Goal: Task Accomplishment & Management: Manage account settings

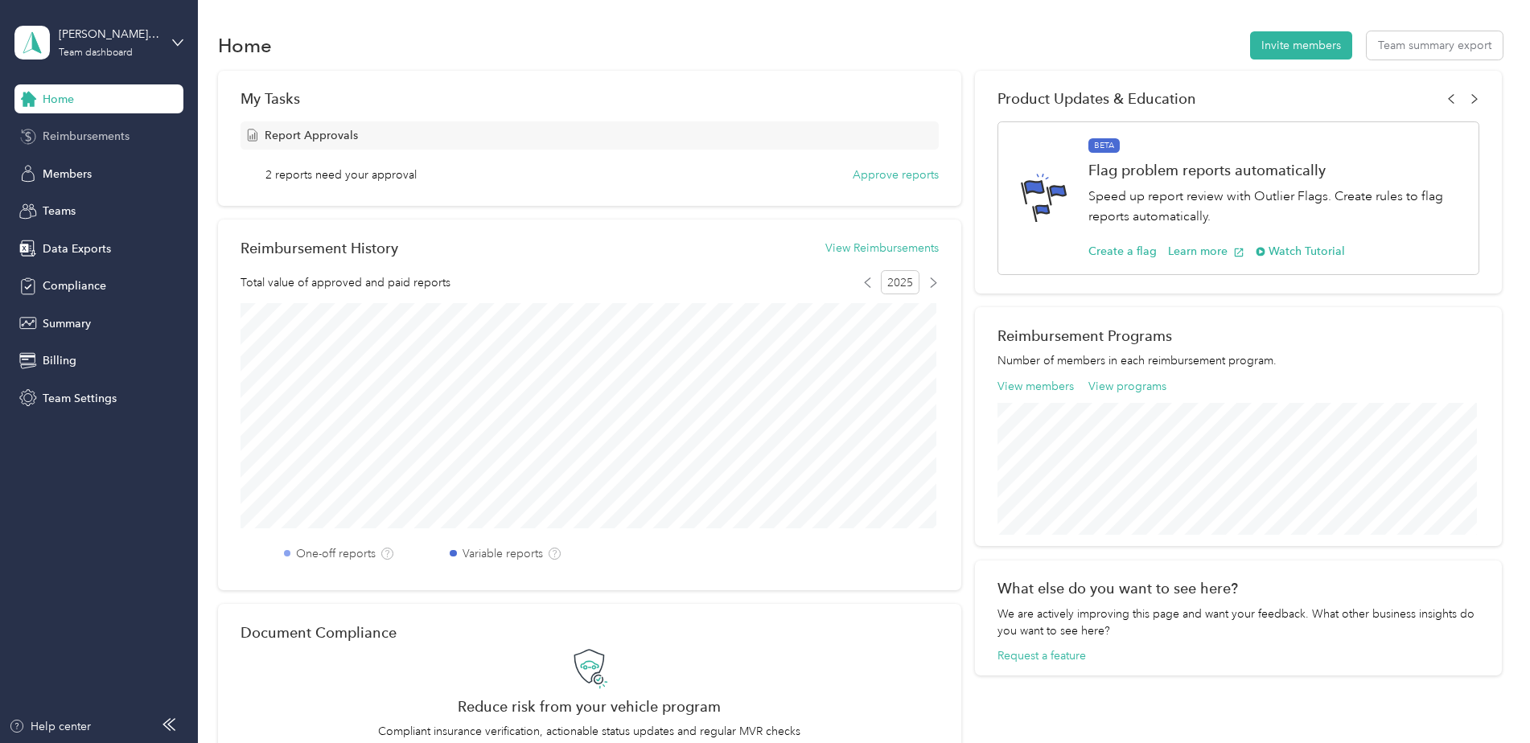
click at [88, 146] on div "Reimbursements" at bounding box center [98, 136] width 169 height 29
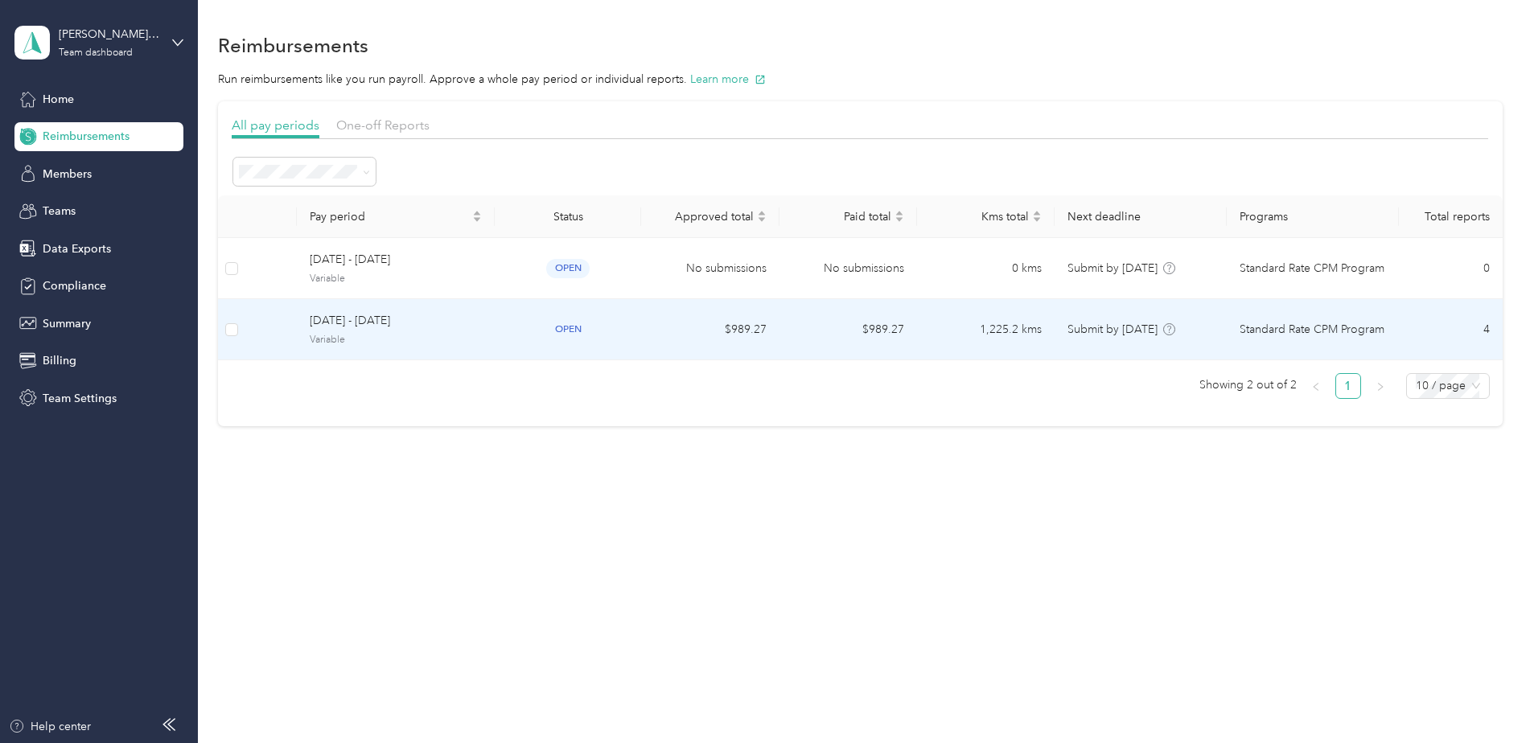
click at [434, 312] on span "[DATE] - [DATE]" at bounding box center [396, 321] width 172 height 18
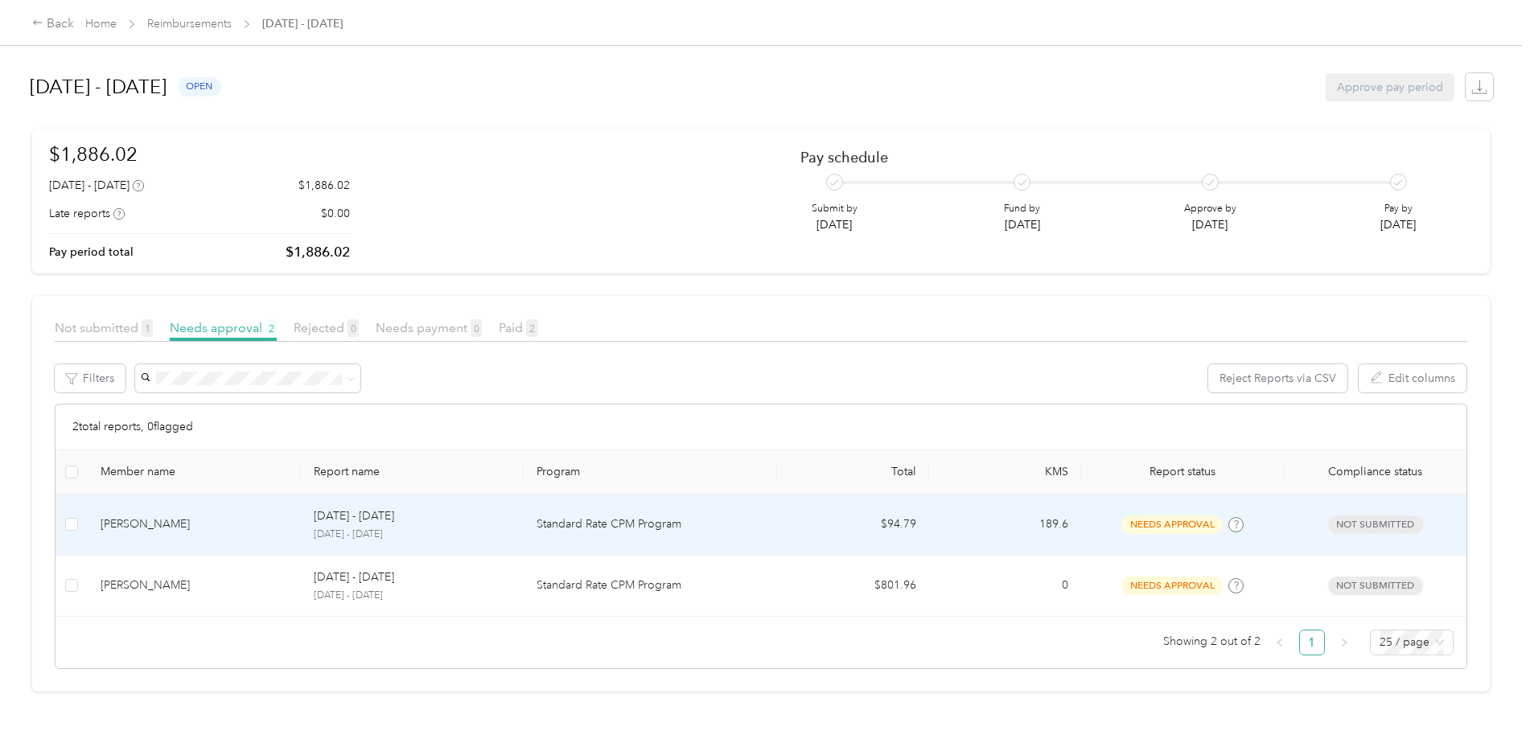
click at [282, 529] on div "[PERSON_NAME]" at bounding box center [194, 525] width 187 height 18
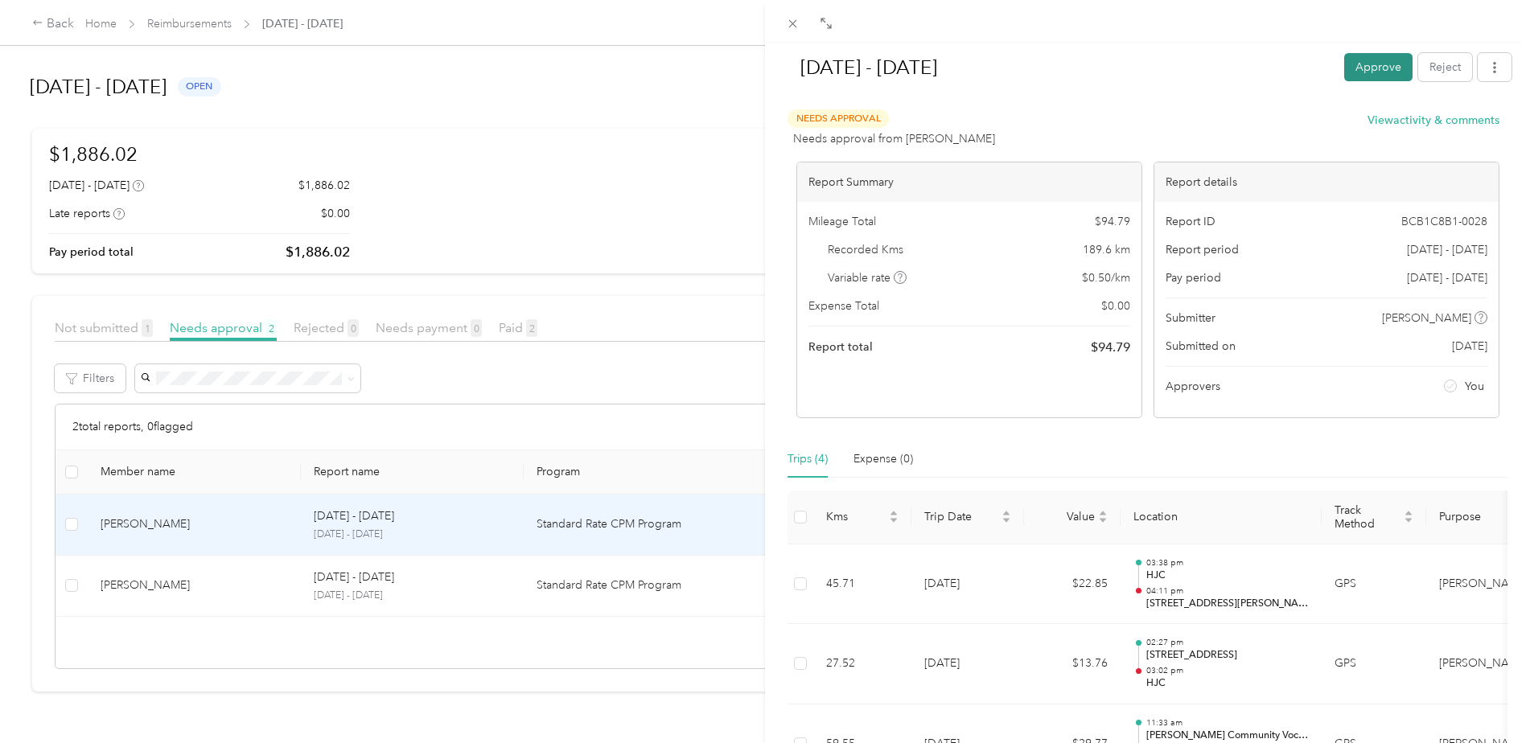
click at [1382, 75] on button "Approve" at bounding box center [1378, 67] width 68 height 28
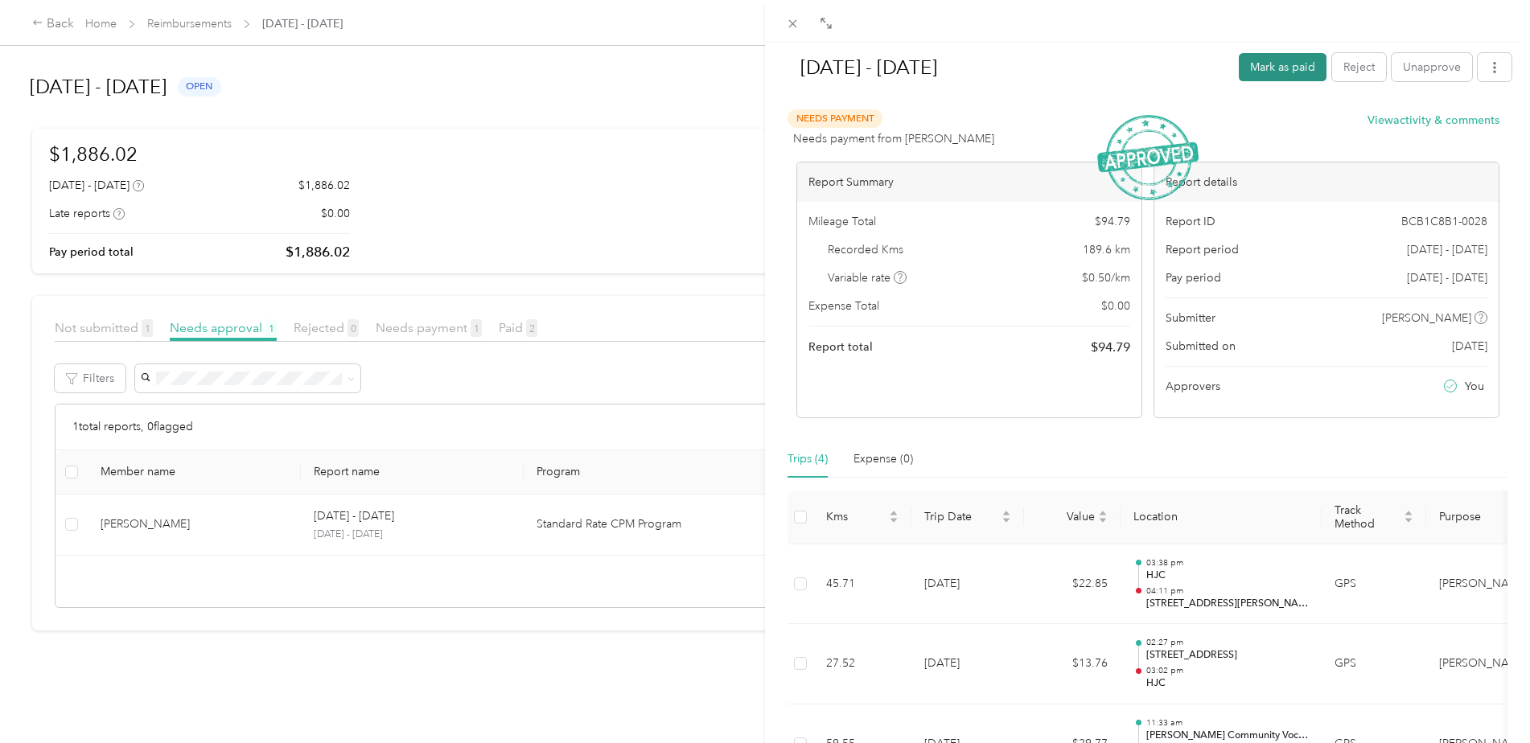
click at [1267, 70] on button "Mark as paid" at bounding box center [1283, 67] width 88 height 28
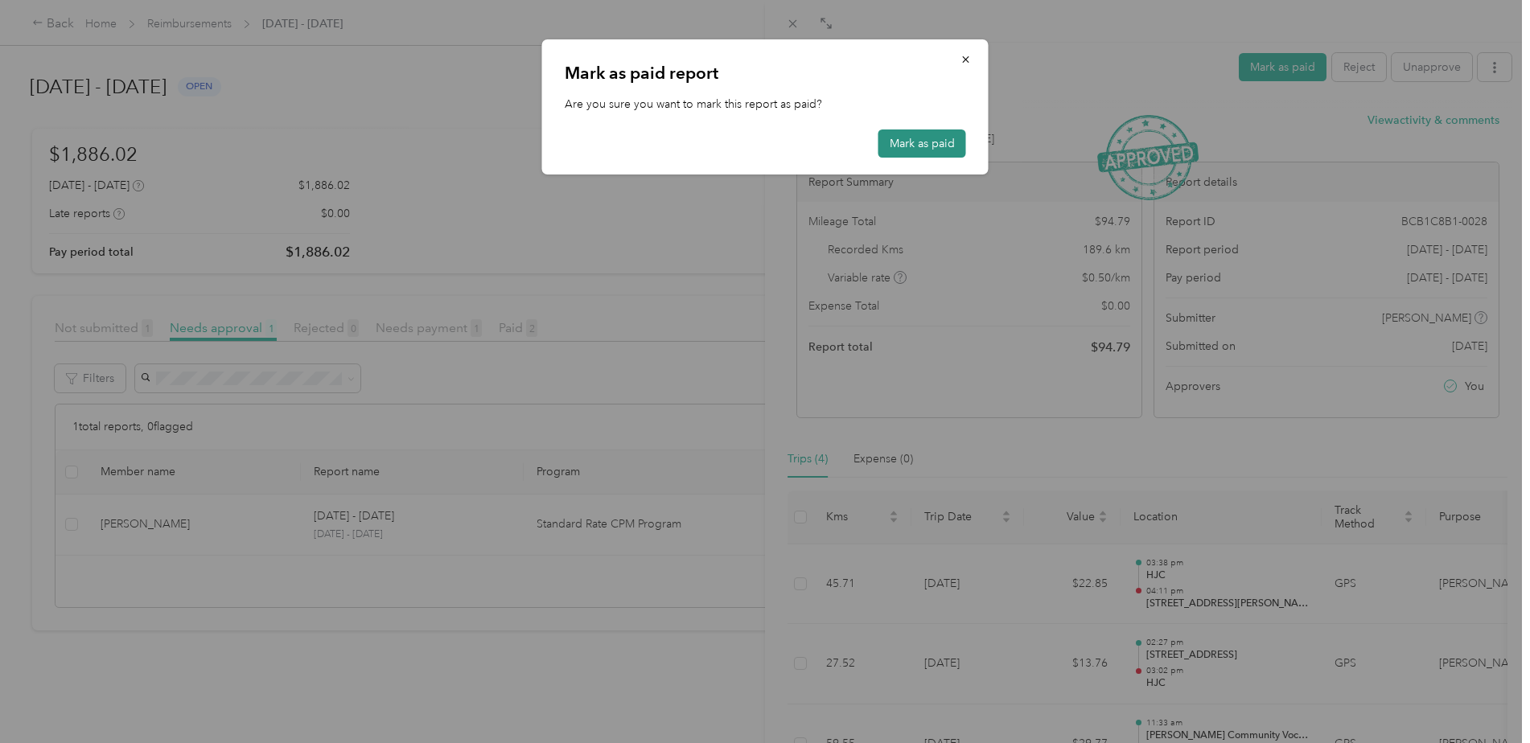
click at [936, 146] on button "Mark as paid" at bounding box center [922, 144] width 88 height 28
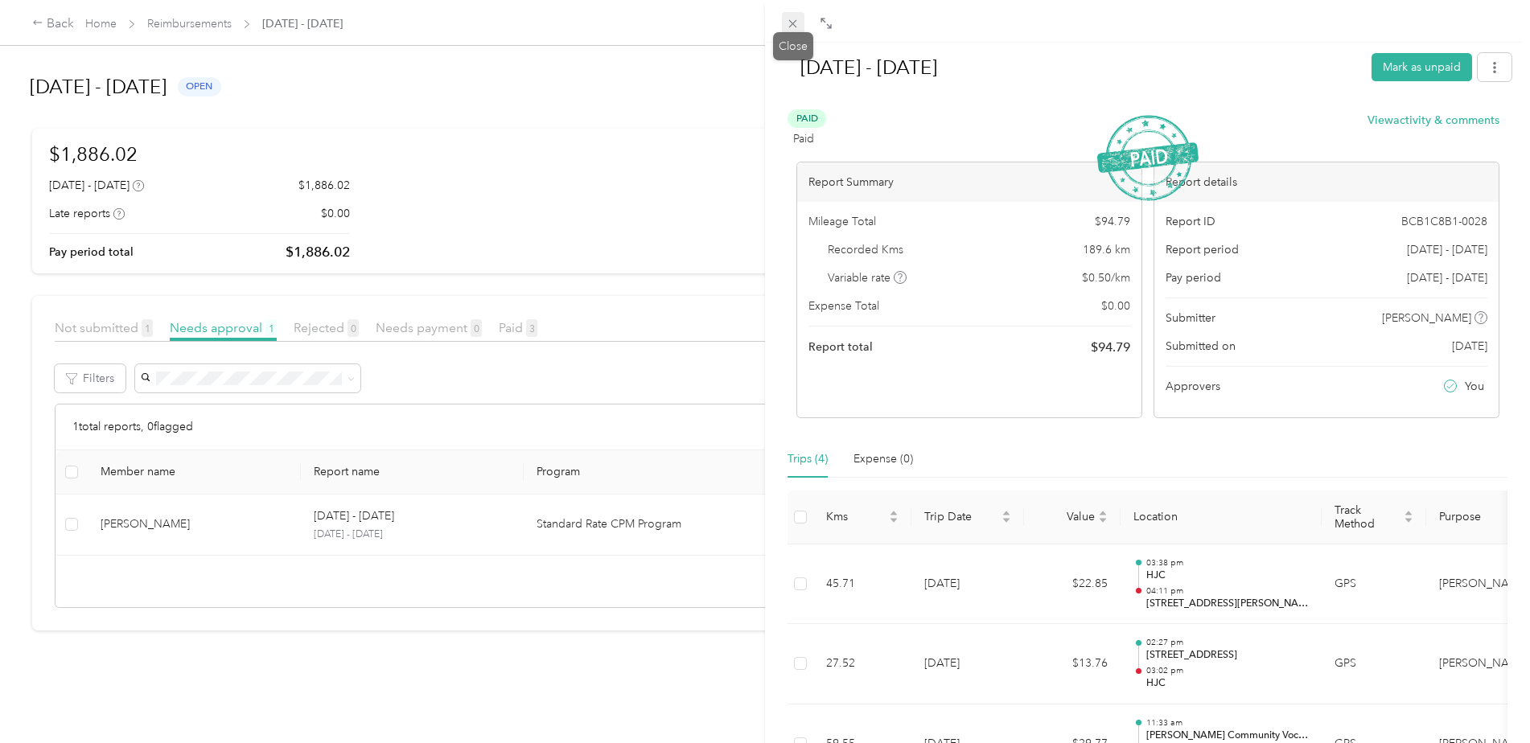
click at [794, 23] on icon at bounding box center [793, 24] width 8 height 8
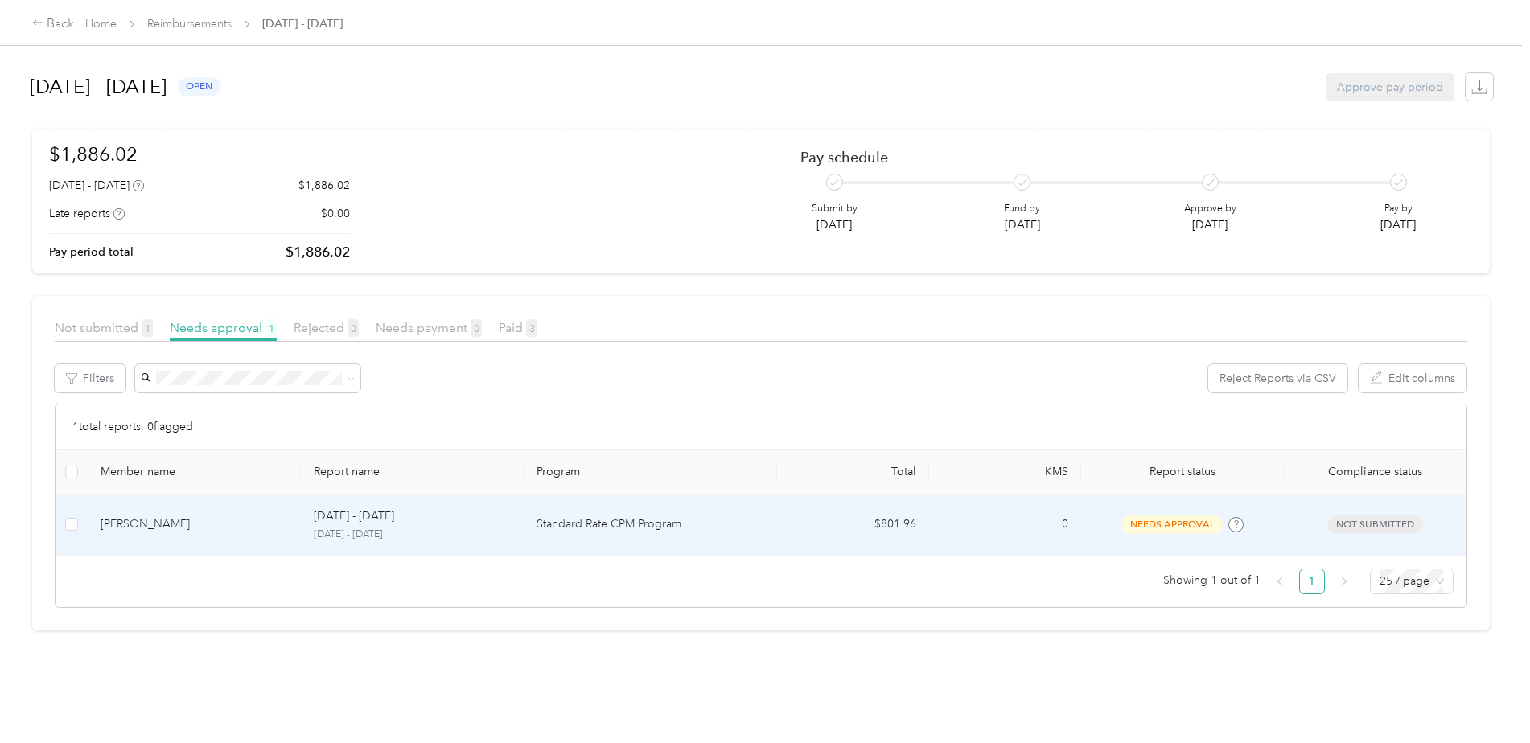
click at [681, 543] on td "Standard Rate CPM Program" at bounding box center [650, 525] width 253 height 61
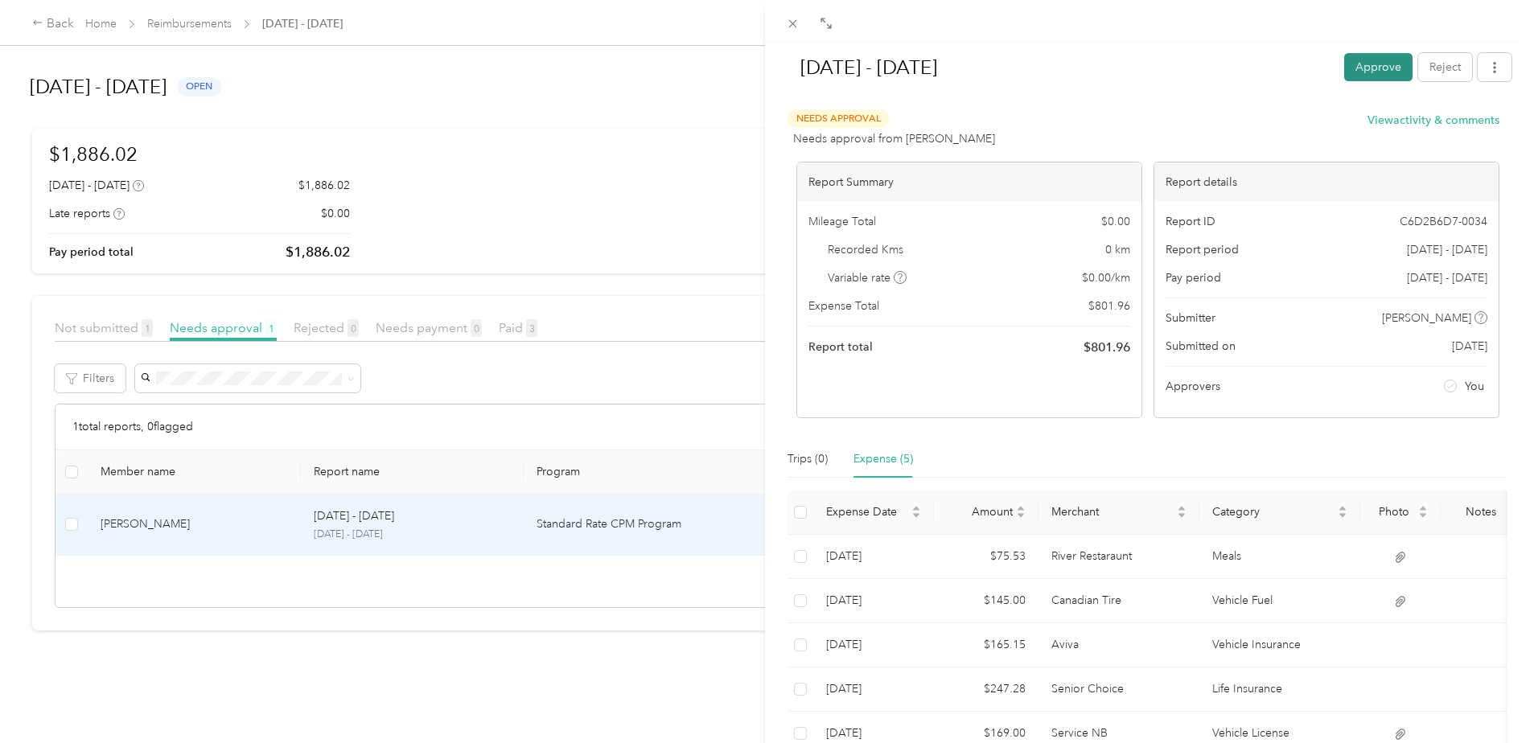
click at [1344, 68] on button "Approve" at bounding box center [1378, 67] width 68 height 28
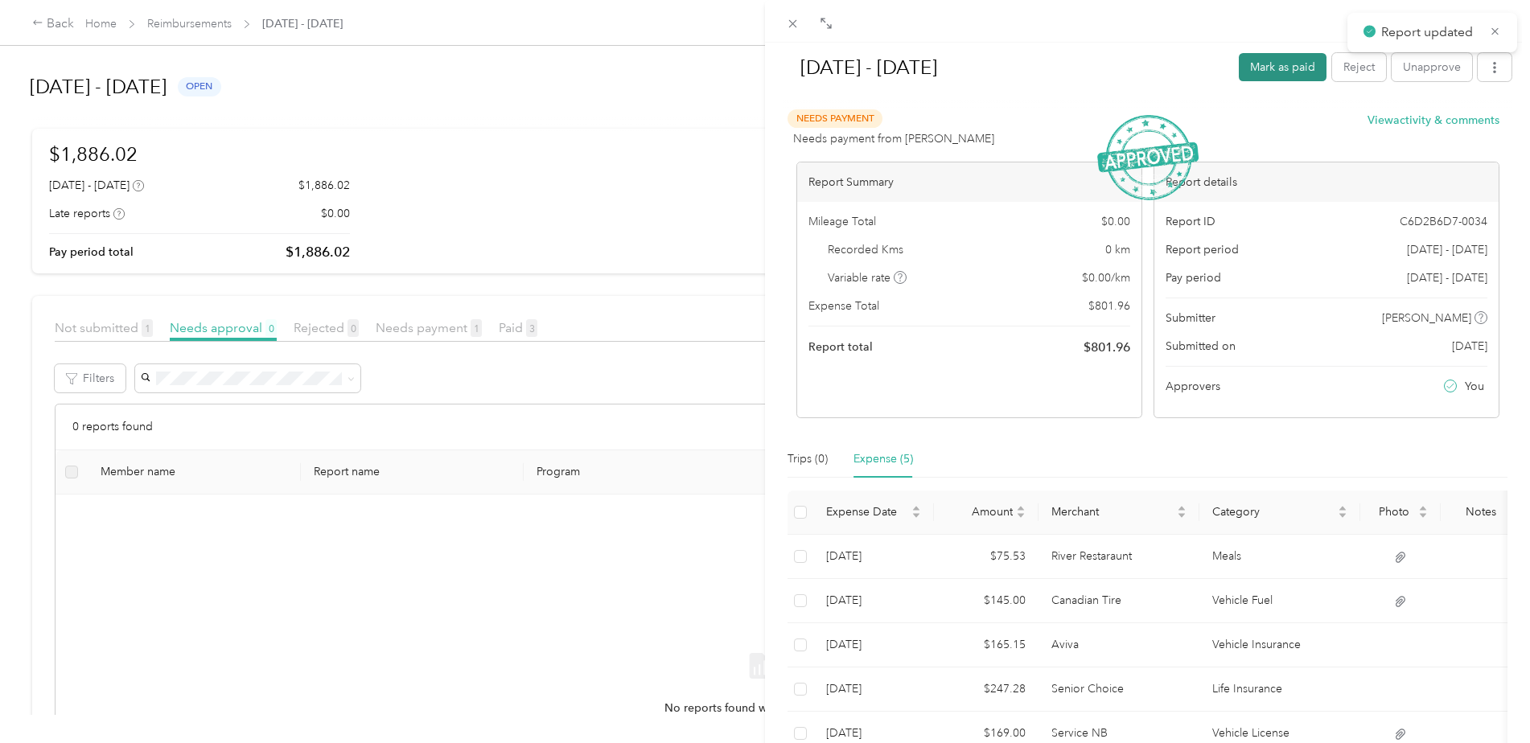
click at [1294, 67] on button "Mark as paid" at bounding box center [1283, 67] width 88 height 28
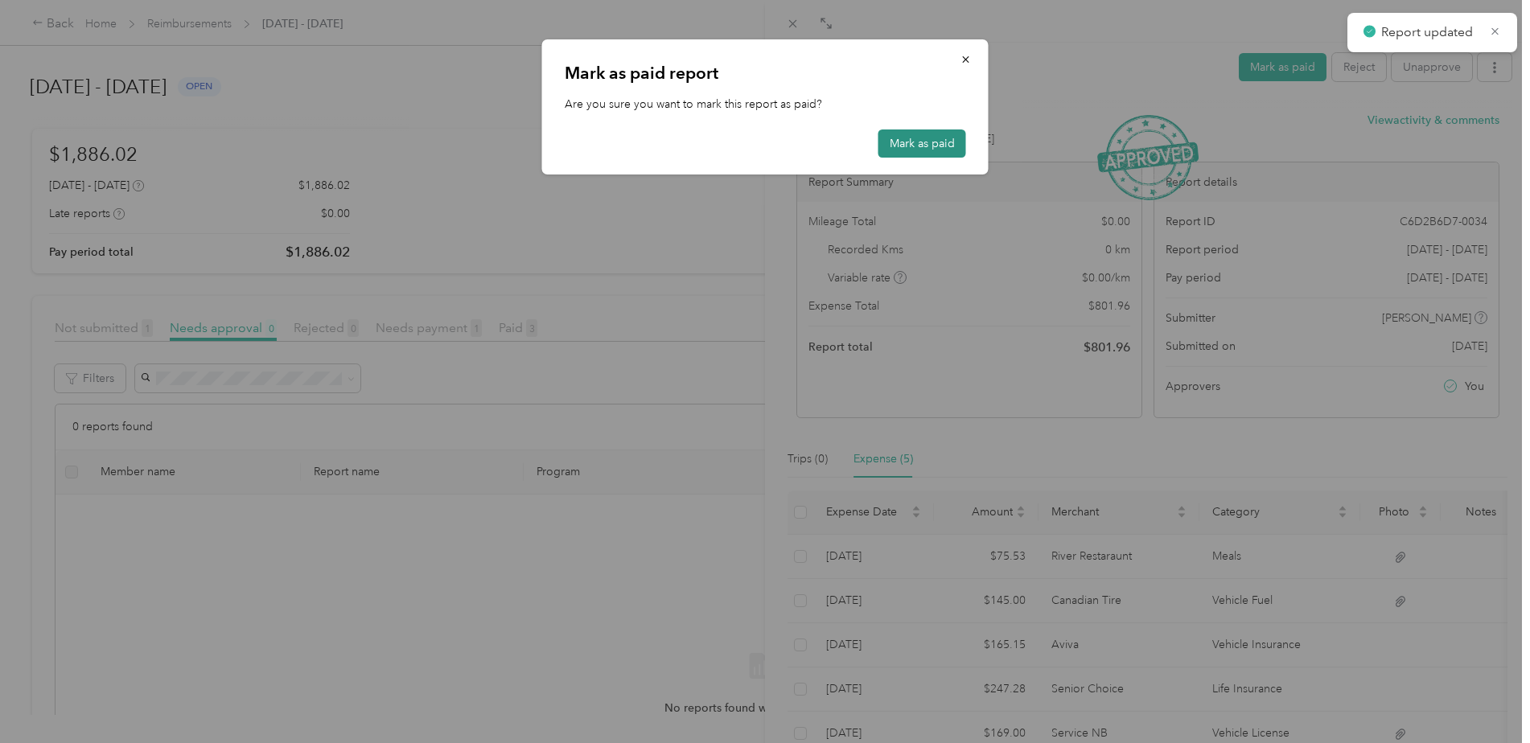
click at [896, 136] on button "Mark as paid" at bounding box center [922, 144] width 88 height 28
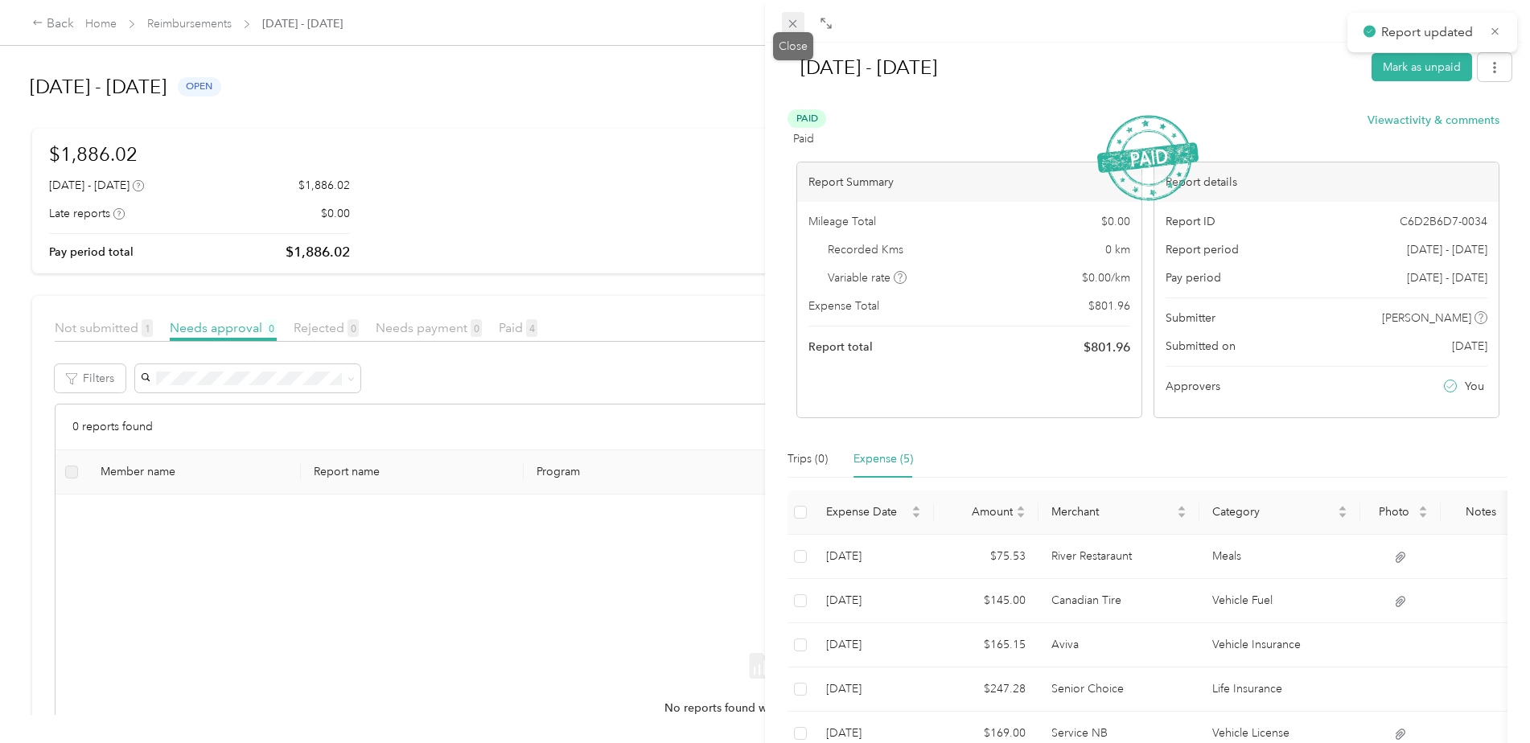
click at [788, 27] on icon at bounding box center [793, 24] width 14 height 14
